Goal: Information Seeking & Learning: Learn about a topic

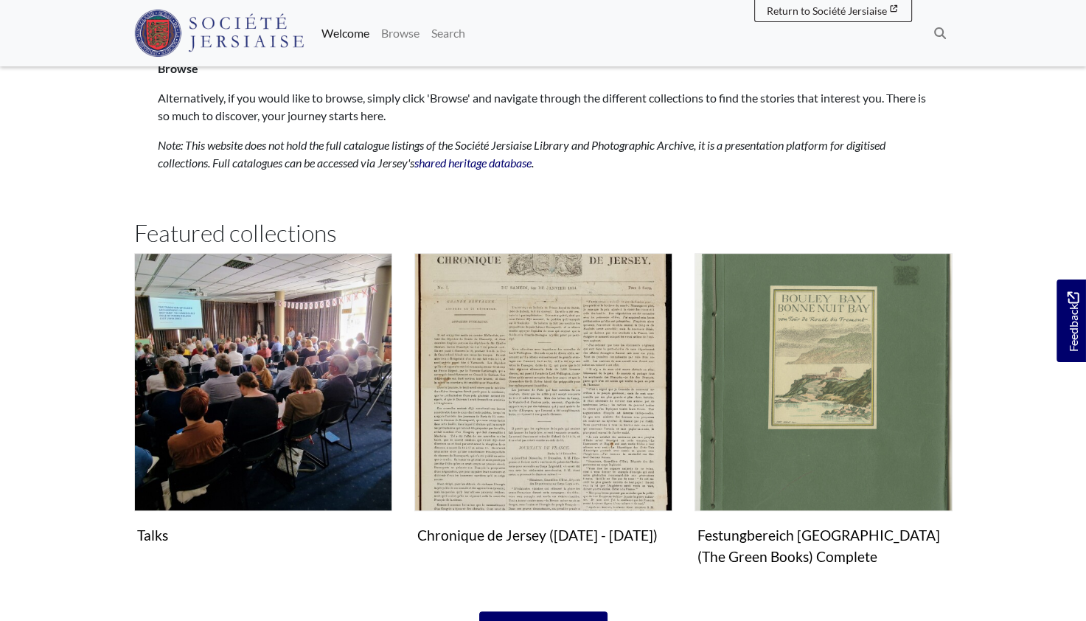
scroll to position [811, 0]
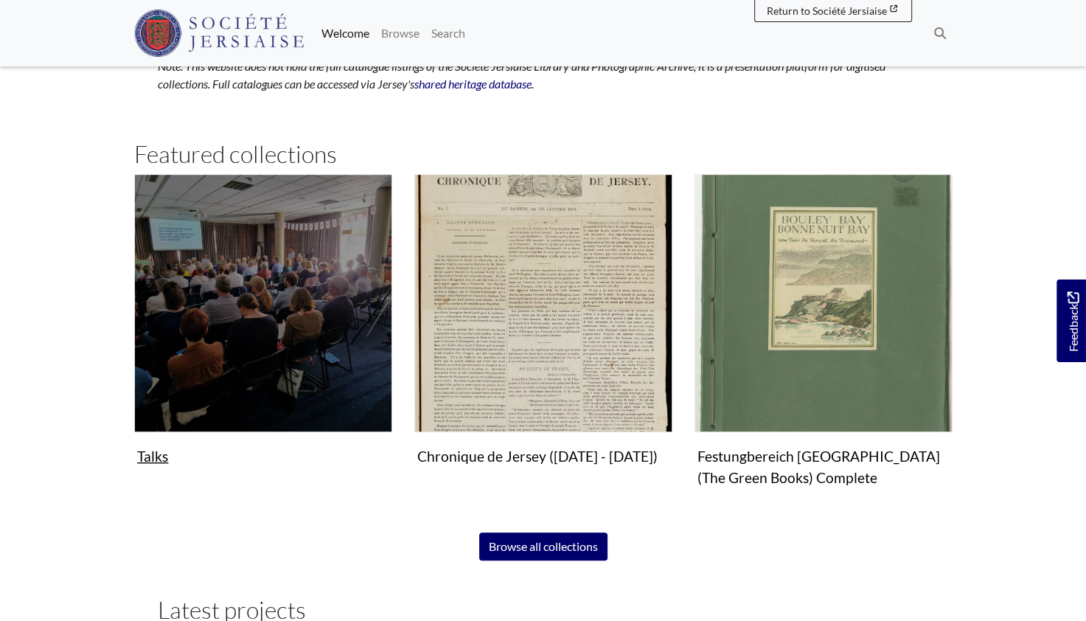
click at [282, 307] on img "Subcollection" at bounding box center [263, 303] width 258 height 258
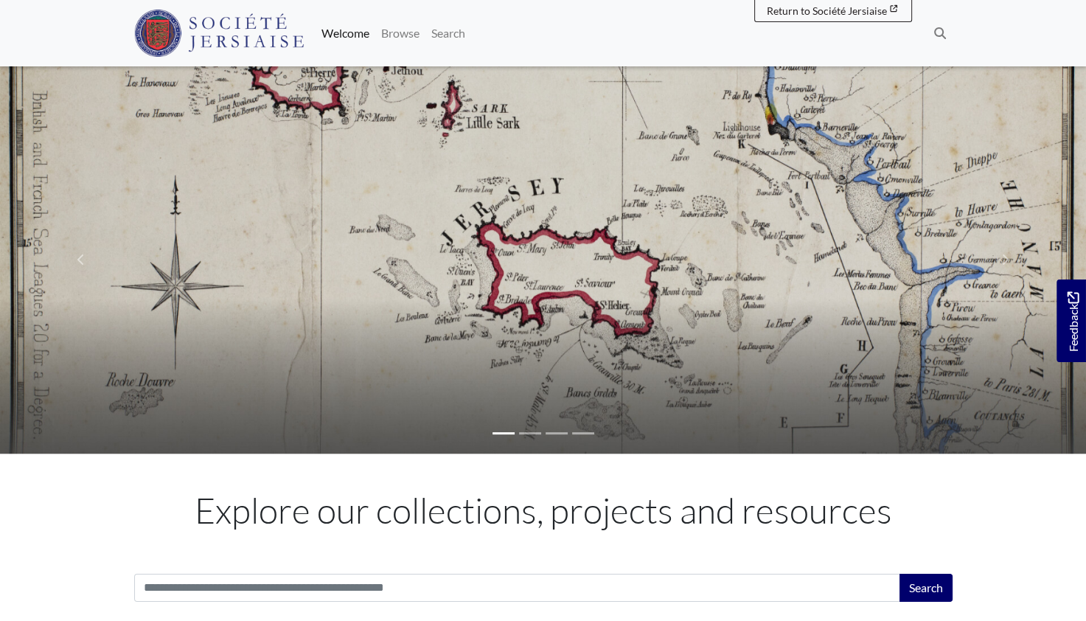
scroll to position [0, 0]
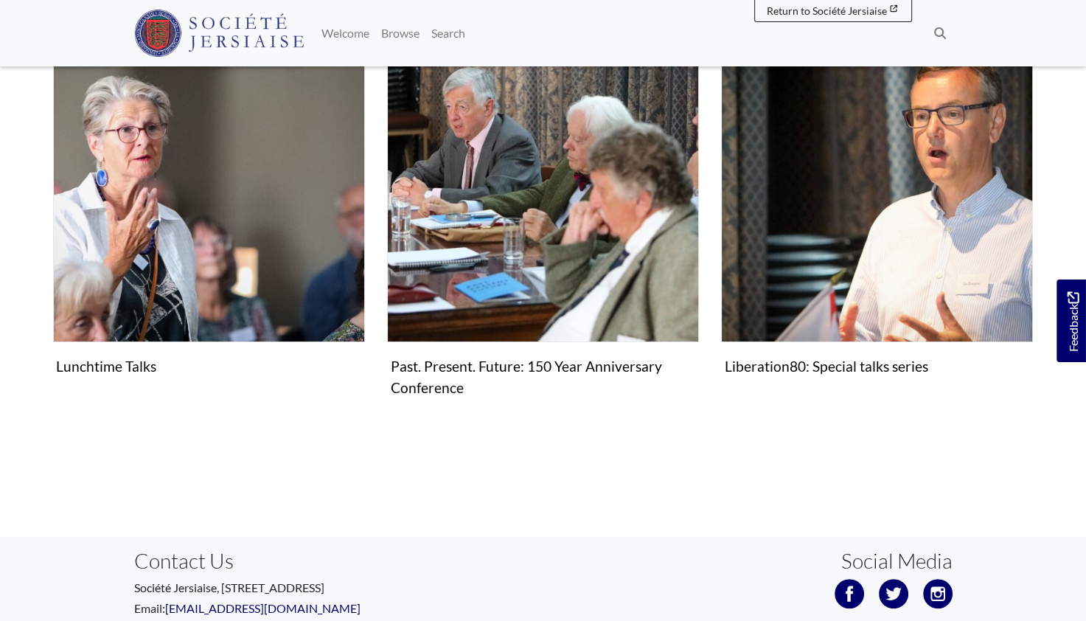
scroll to position [396, 0]
